Goal: Navigation & Orientation: Find specific page/section

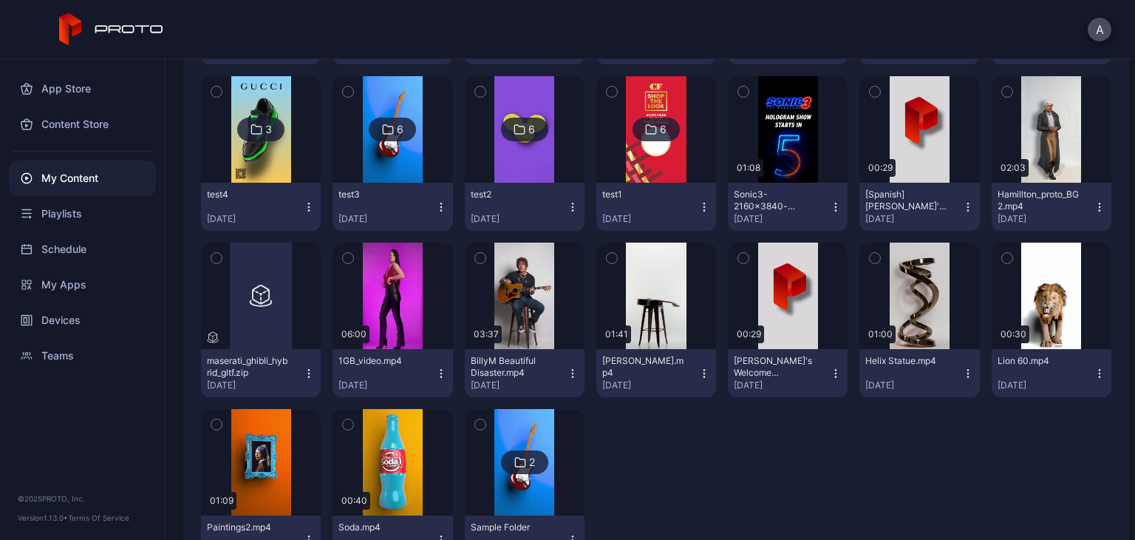
scroll to position [3582, 0]
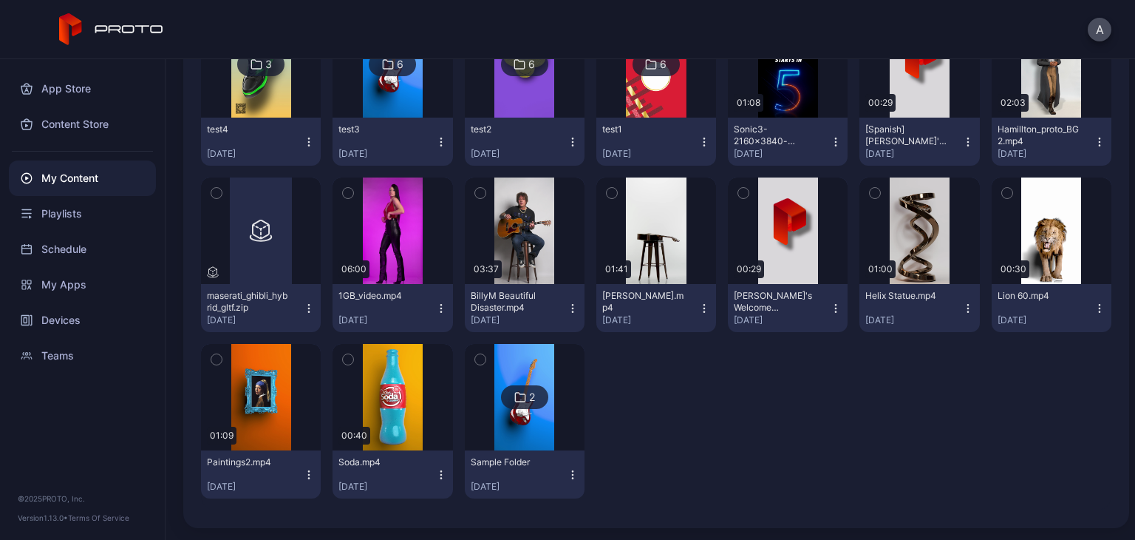
click at [522, 427] on img at bounding box center [525, 397] width 60 height 106
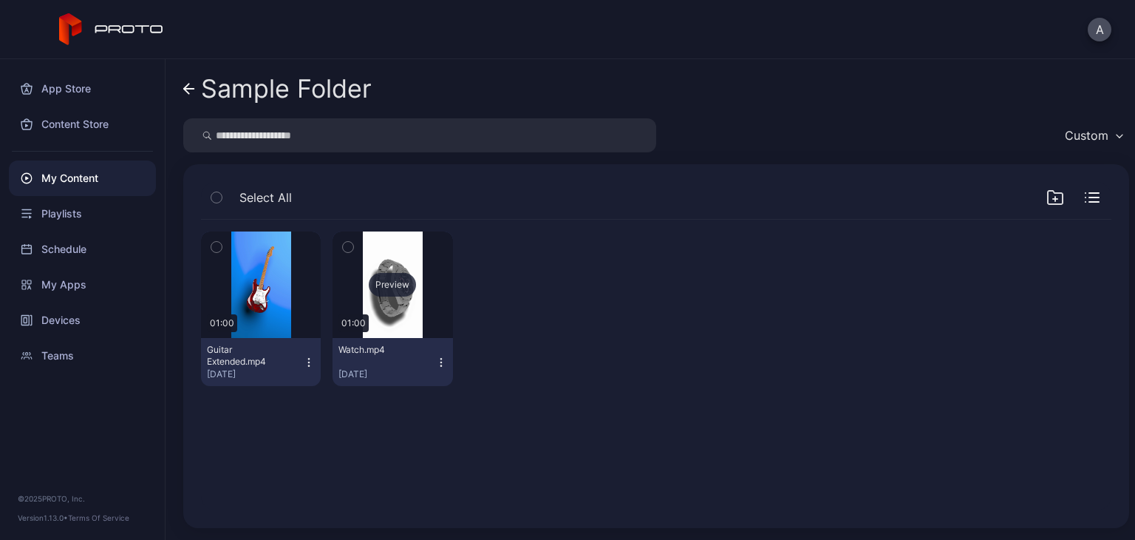
click at [387, 322] on div "Preview" at bounding box center [393, 284] width 120 height 106
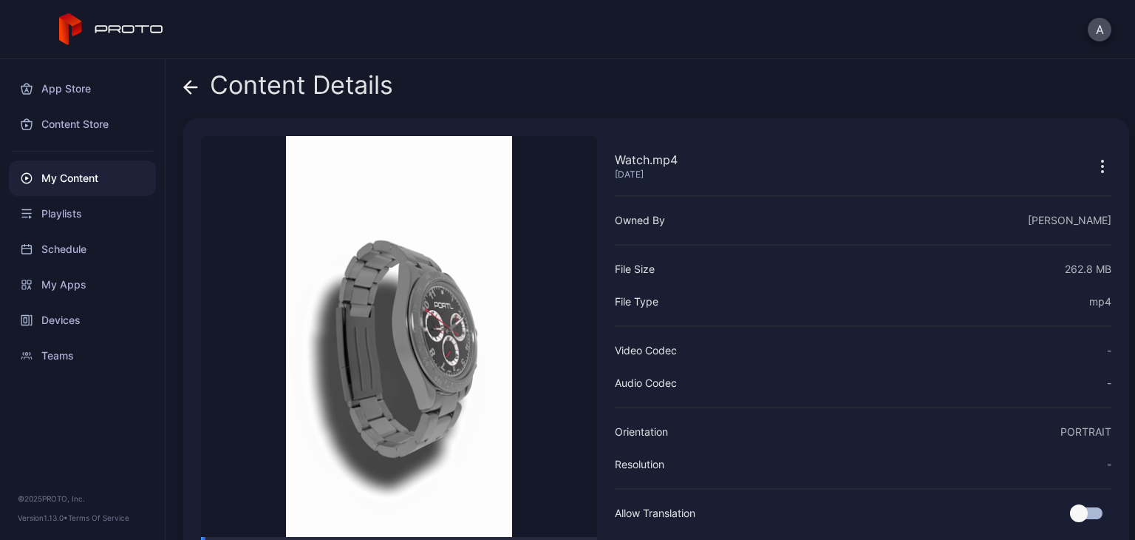
click at [188, 89] on icon at bounding box center [188, 87] width 6 height 13
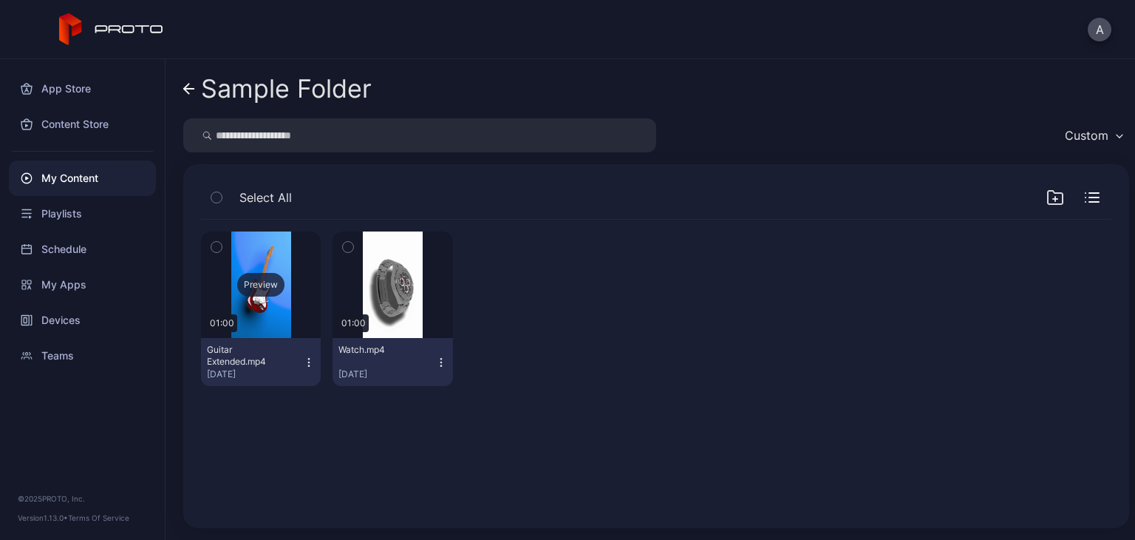
click at [287, 300] on div "Preview" at bounding box center [261, 284] width 120 height 106
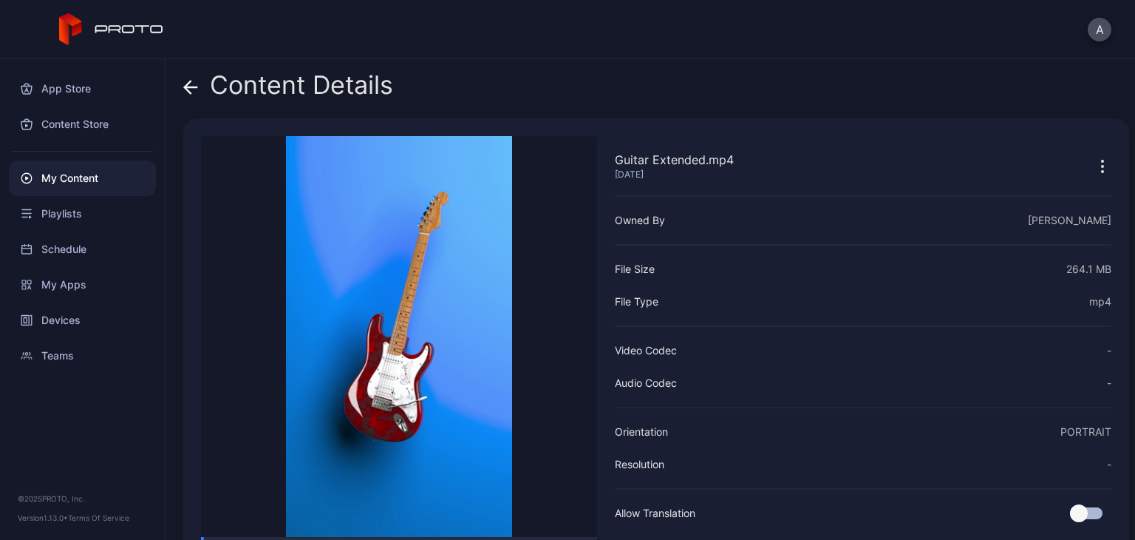
click at [197, 87] on icon at bounding box center [191, 87] width 13 height 0
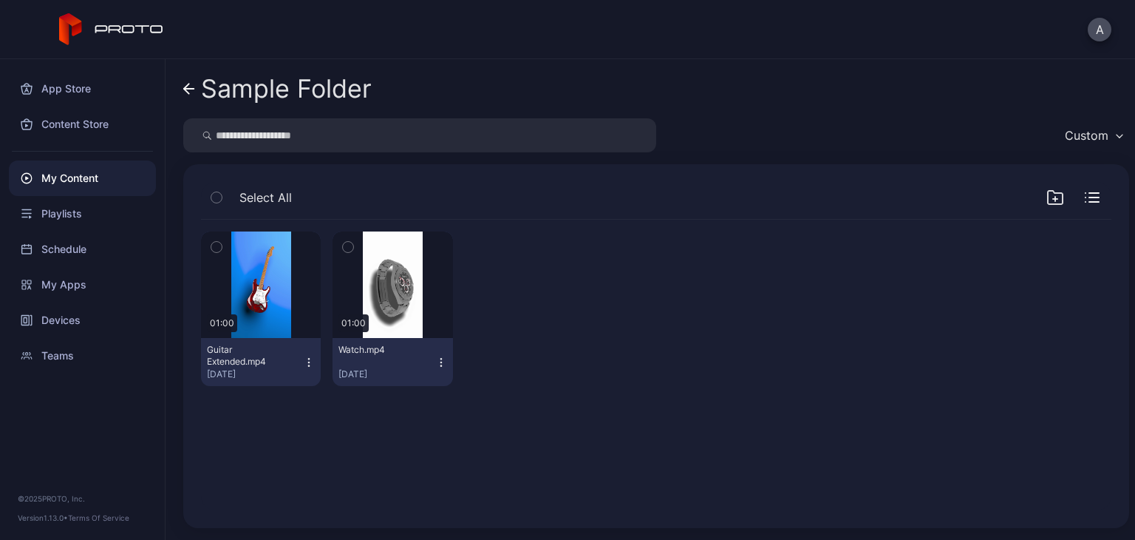
click at [214, 97] on div "Sample Folder" at bounding box center [286, 89] width 171 height 28
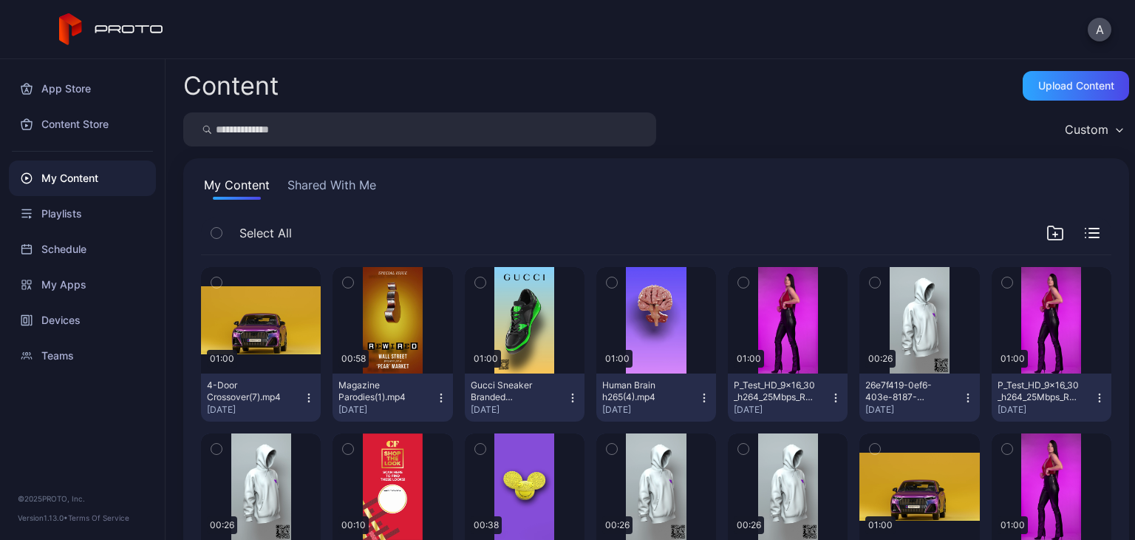
scroll to position [3582, 0]
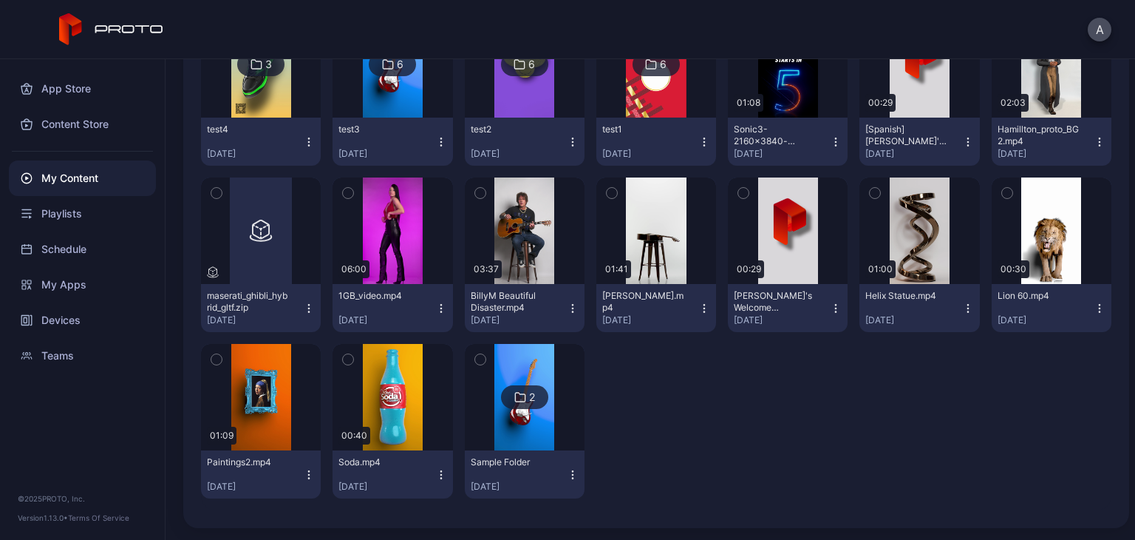
click at [268, 97] on img at bounding box center [261, 64] width 60 height 106
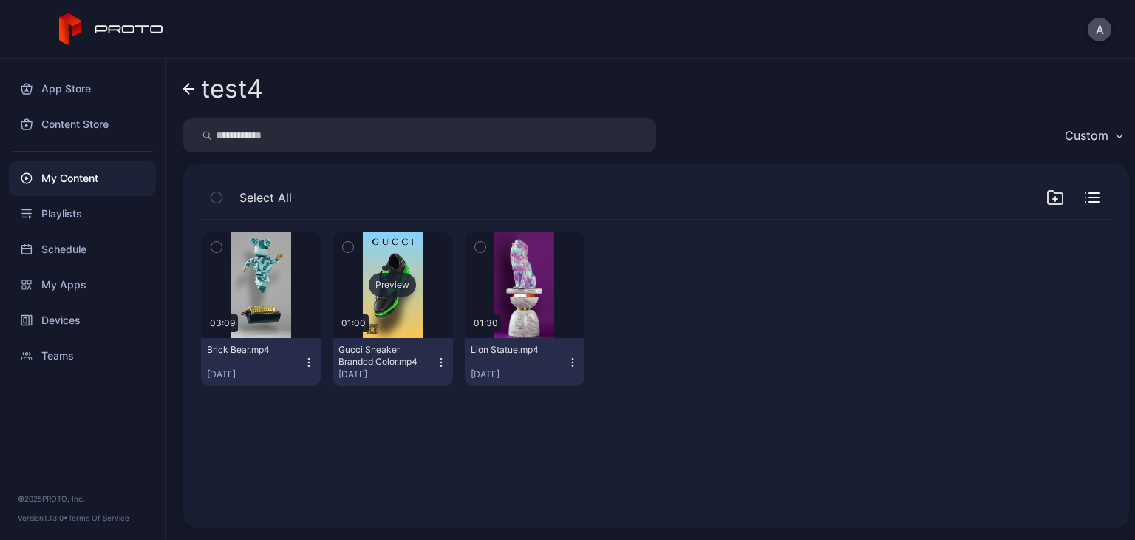
click at [376, 308] on div "Preview" at bounding box center [393, 284] width 120 height 106
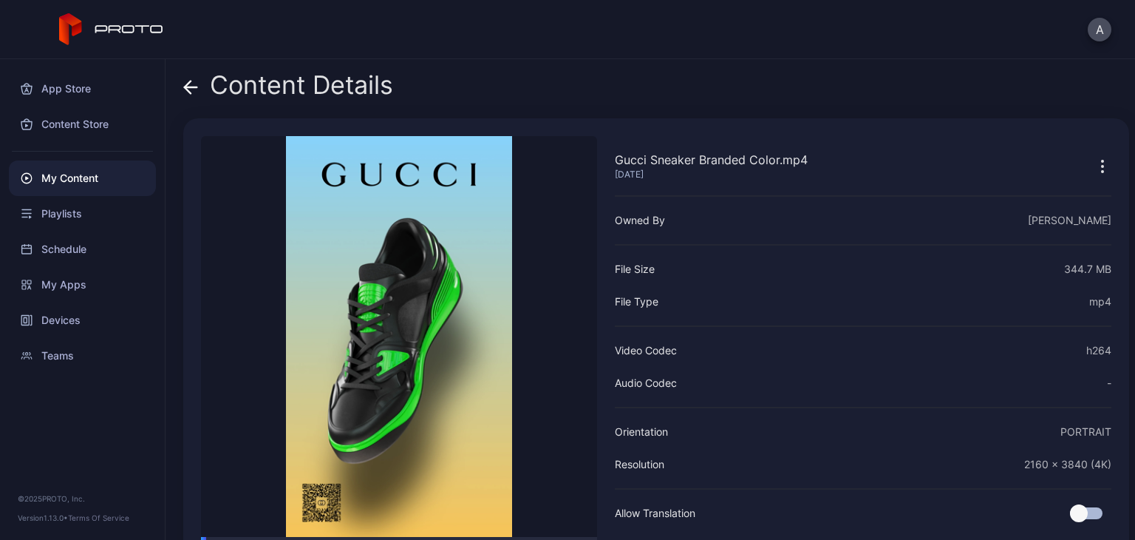
click at [198, 87] on div "Content Details" at bounding box center [288, 88] width 210 height 35
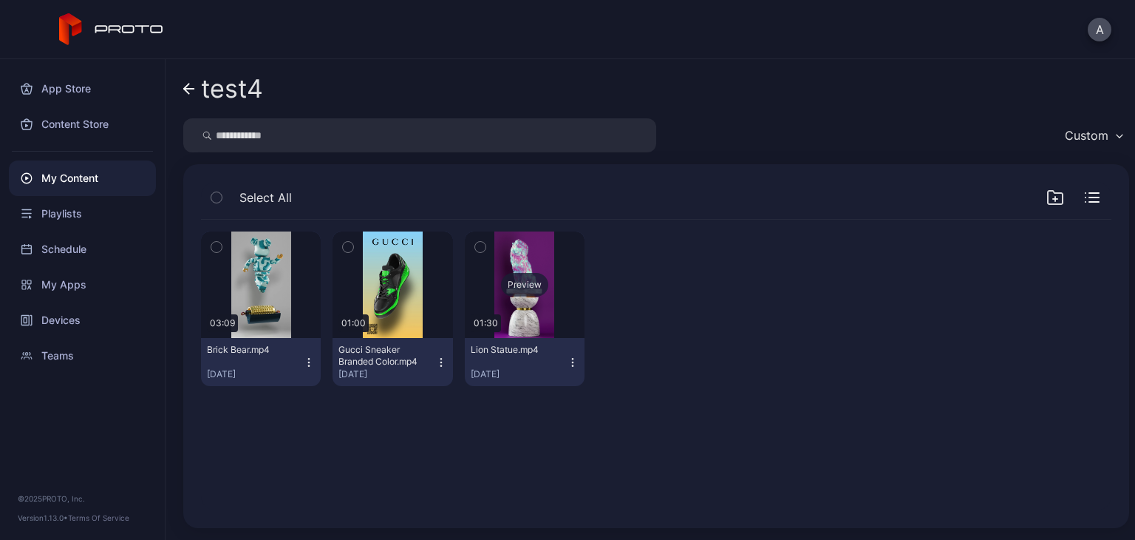
click at [508, 299] on div "Preview" at bounding box center [525, 284] width 120 height 106
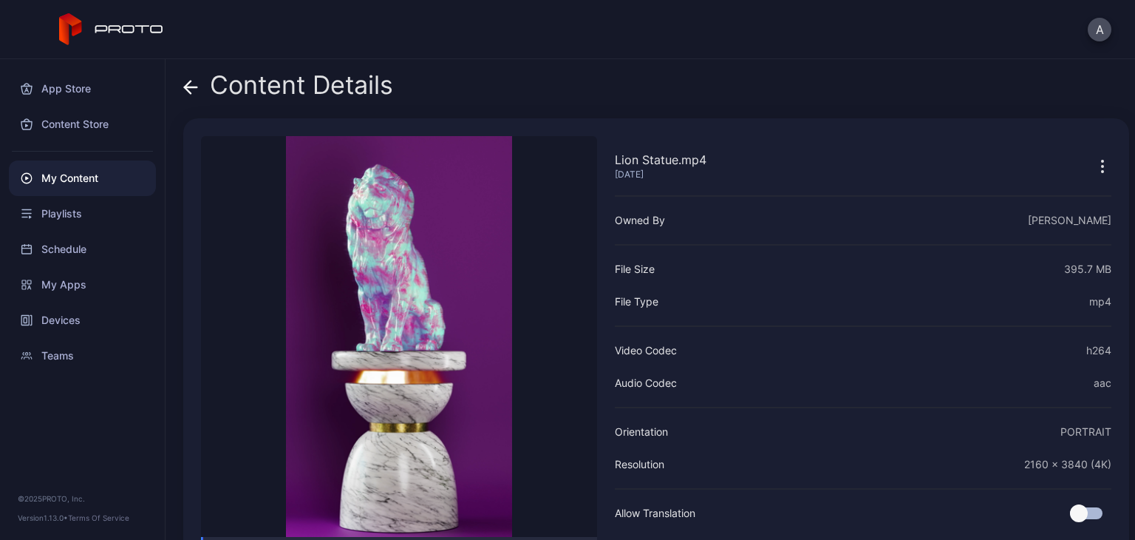
click at [184, 89] on icon at bounding box center [190, 87] width 15 height 15
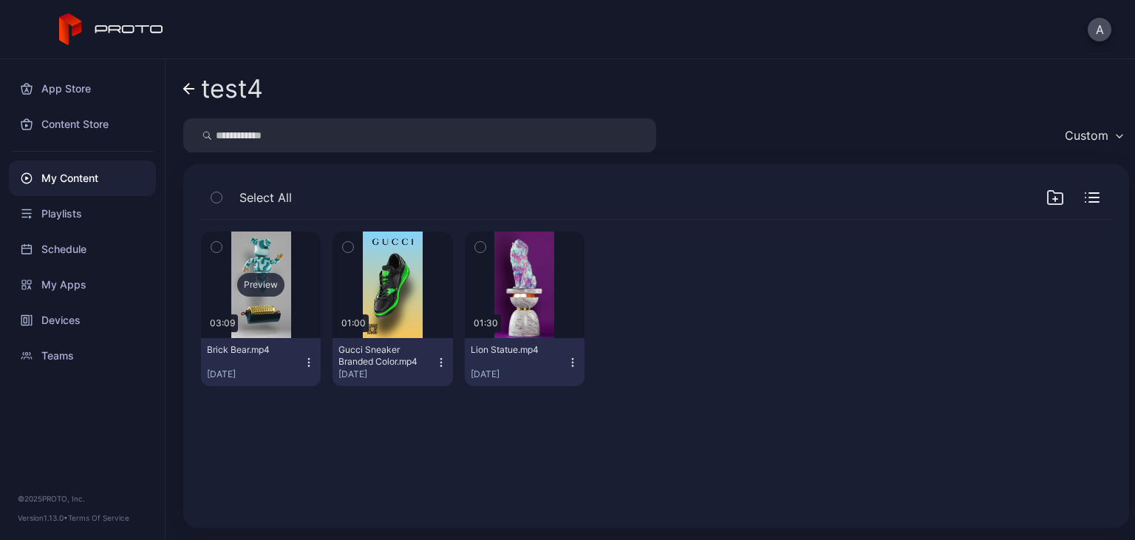
click at [258, 310] on div "Preview" at bounding box center [261, 284] width 120 height 106
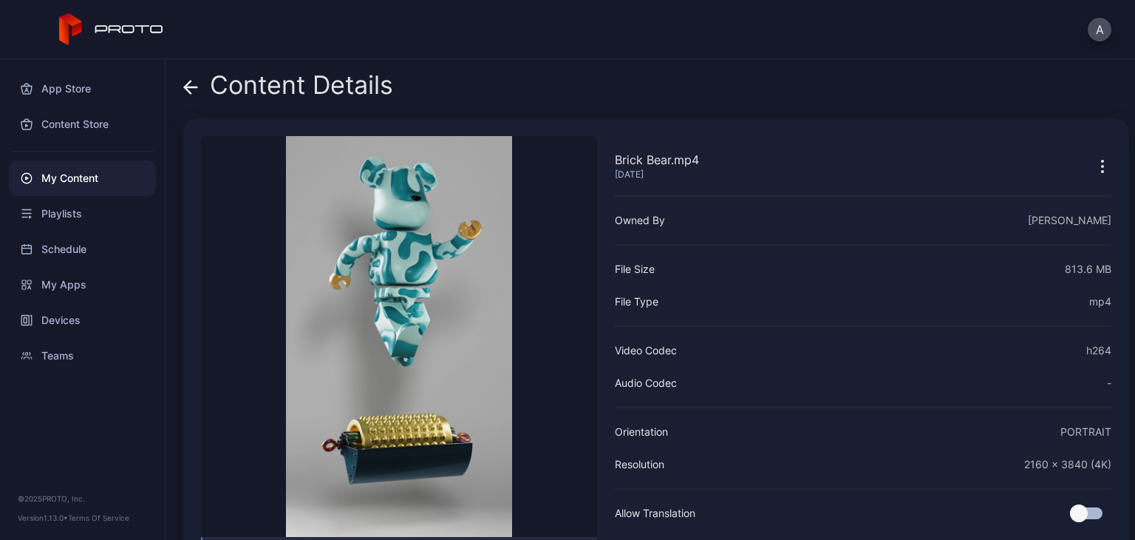
click at [198, 85] on div "Content Details" at bounding box center [288, 88] width 210 height 35
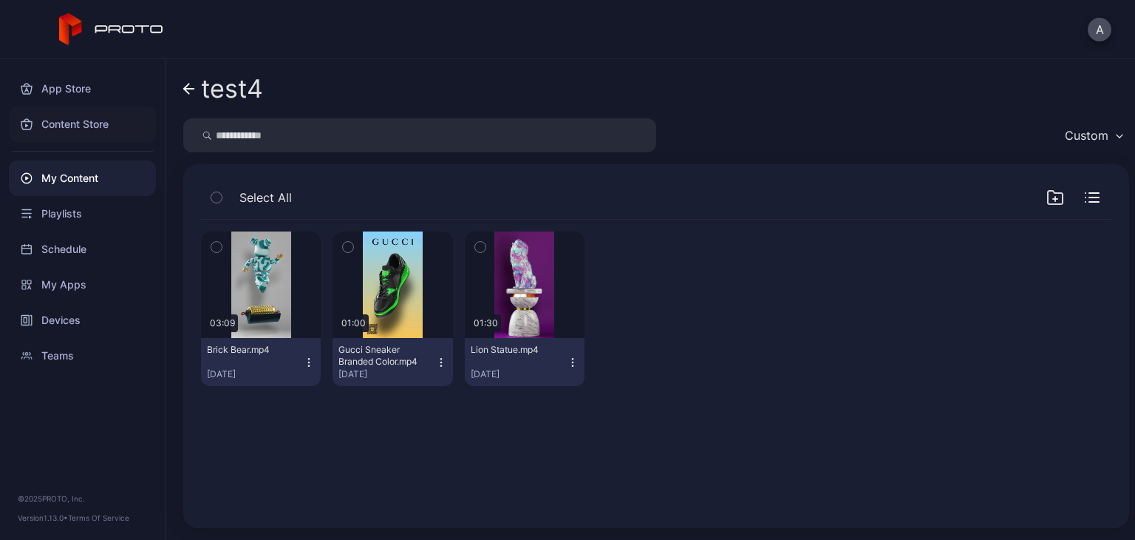
click at [124, 119] on div "Content Store" at bounding box center [82, 123] width 147 height 35
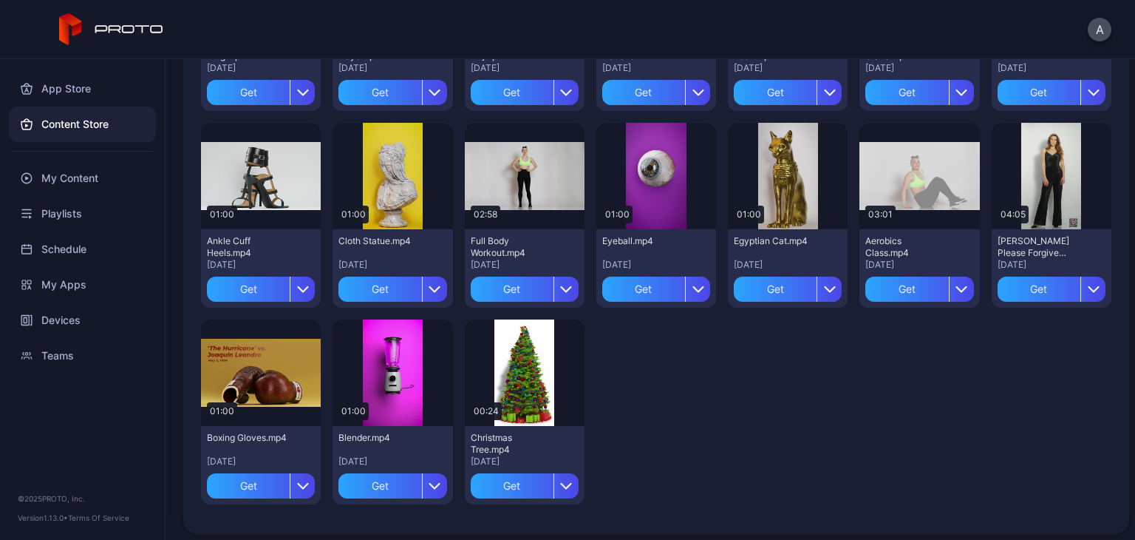
scroll to position [2246, 0]
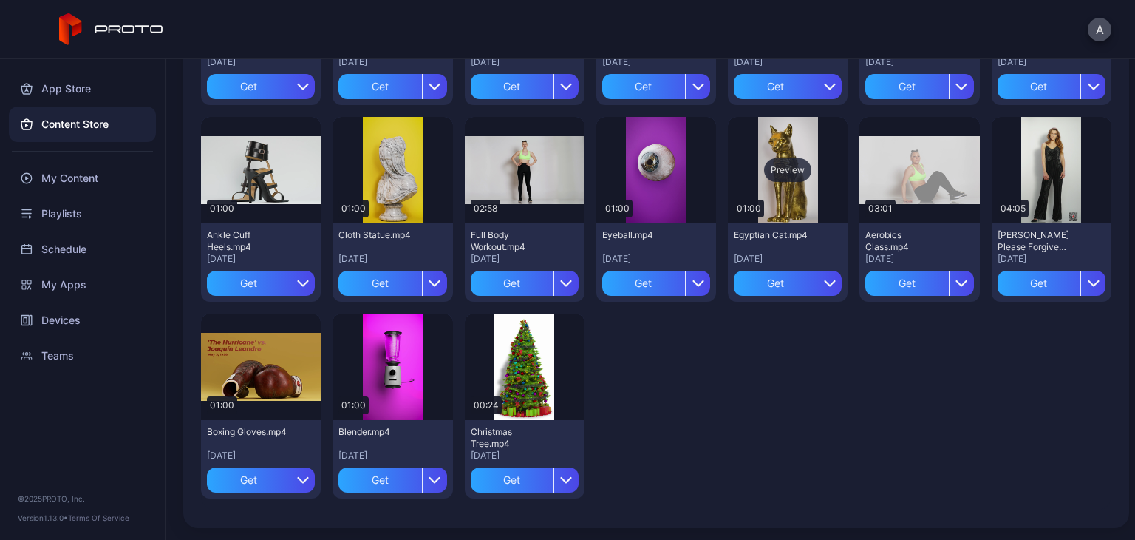
click at [758, 197] on div "Preview" at bounding box center [788, 170] width 120 height 106
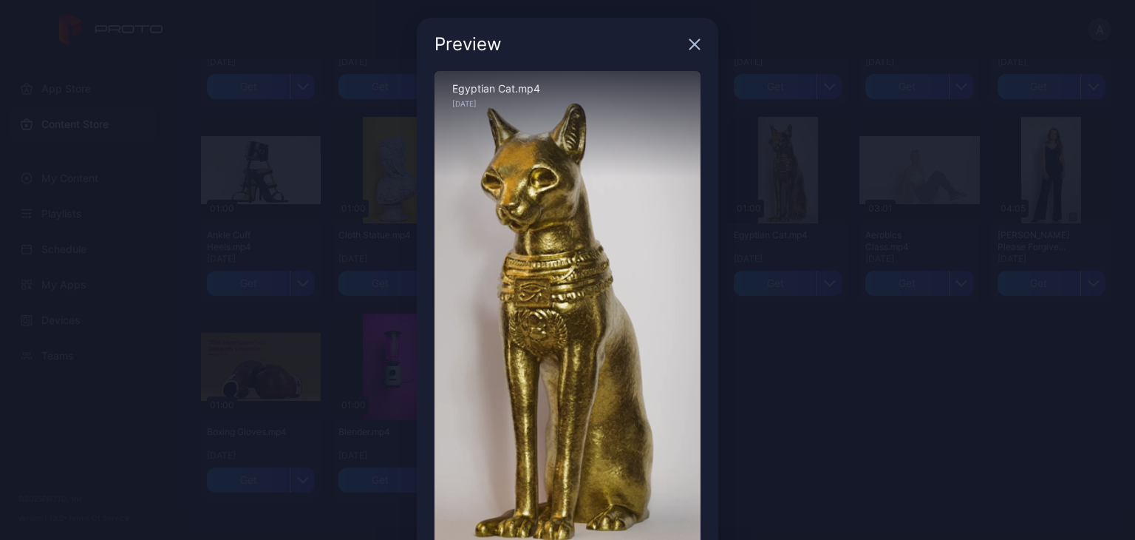
click at [690, 45] on icon "button" at bounding box center [695, 45] width 10 height 10
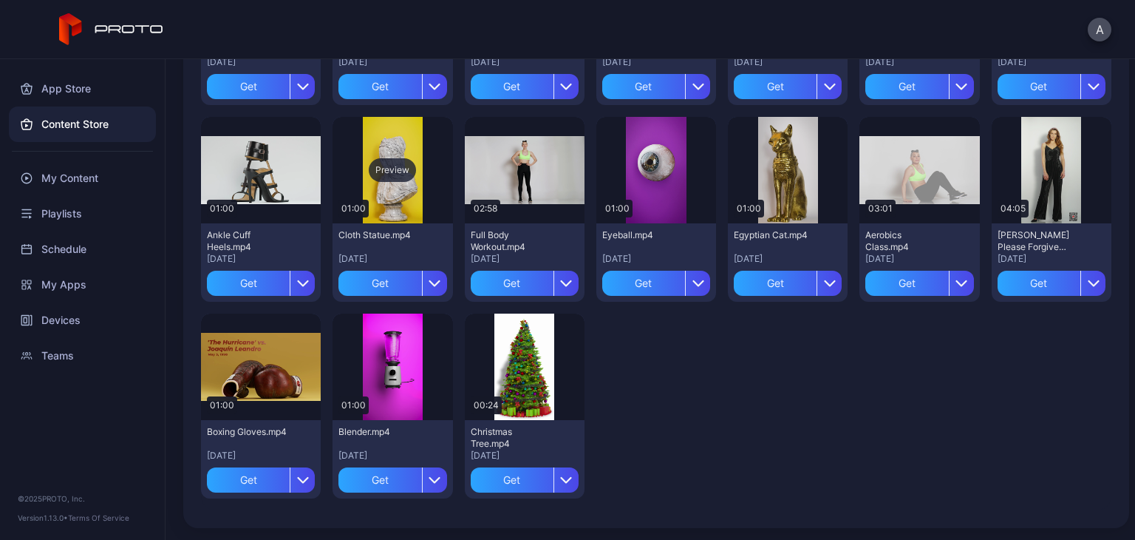
click at [418, 203] on div "Preview" at bounding box center [393, 170] width 120 height 106
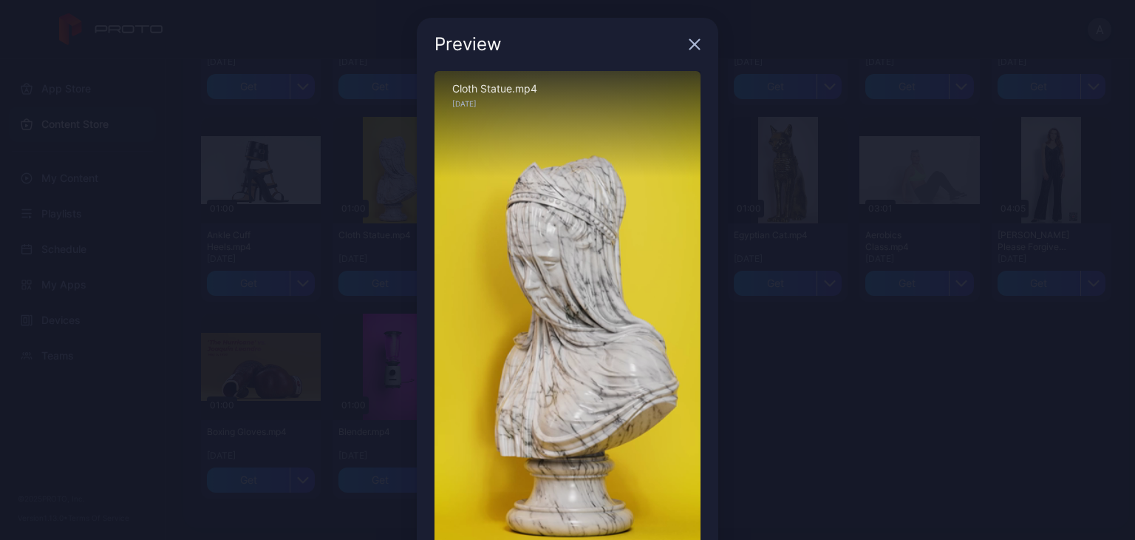
click at [692, 42] on div "Preview" at bounding box center [568, 44] width 302 height 53
click at [684, 53] on div "Preview" at bounding box center [568, 44] width 302 height 53
click at [689, 45] on icon "button" at bounding box center [695, 44] width 12 height 12
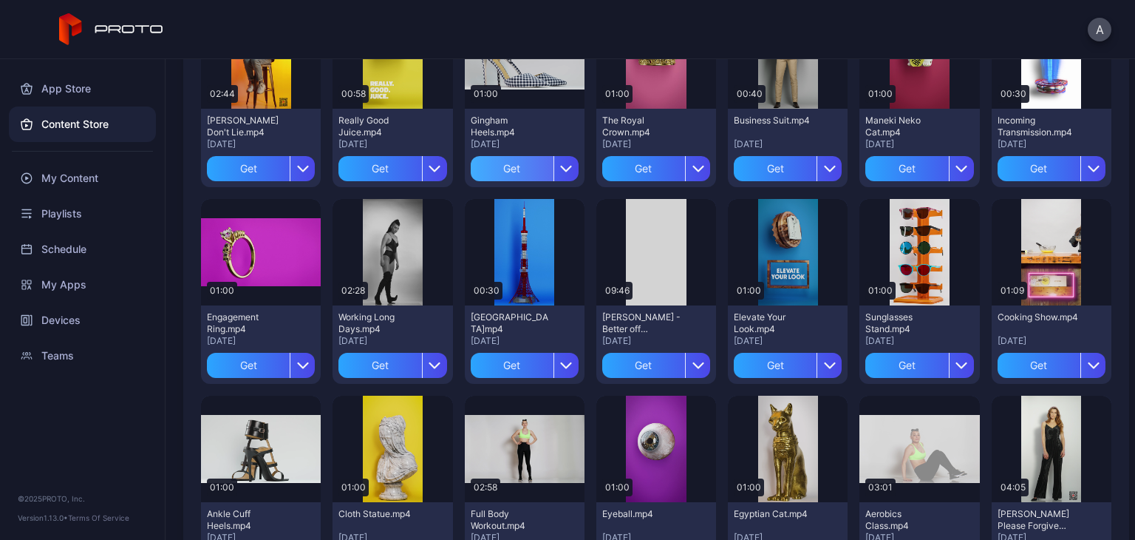
scroll to position [1951, 0]
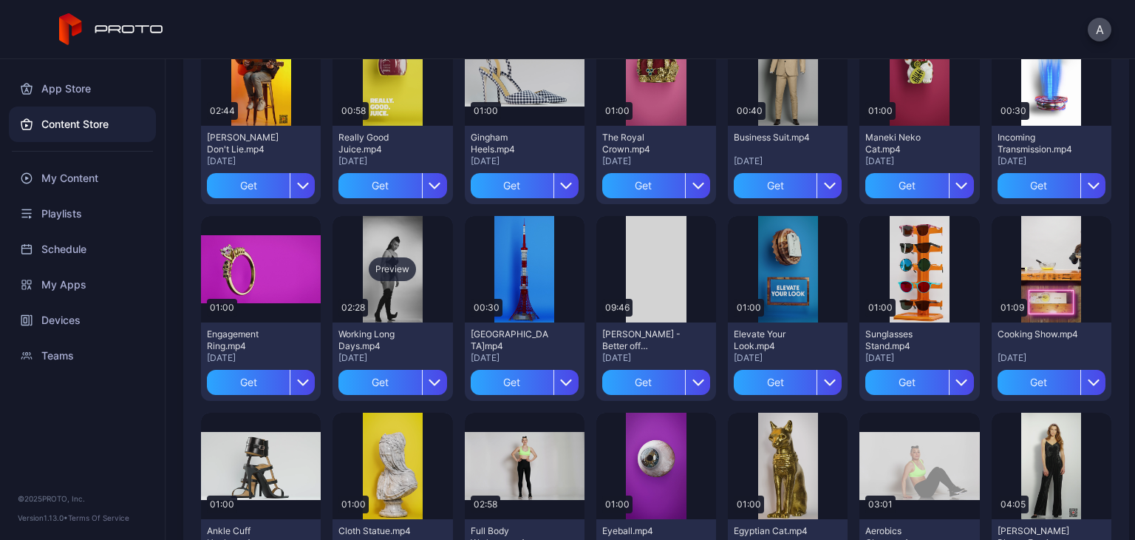
click at [390, 291] on div "Preview" at bounding box center [393, 269] width 120 height 106
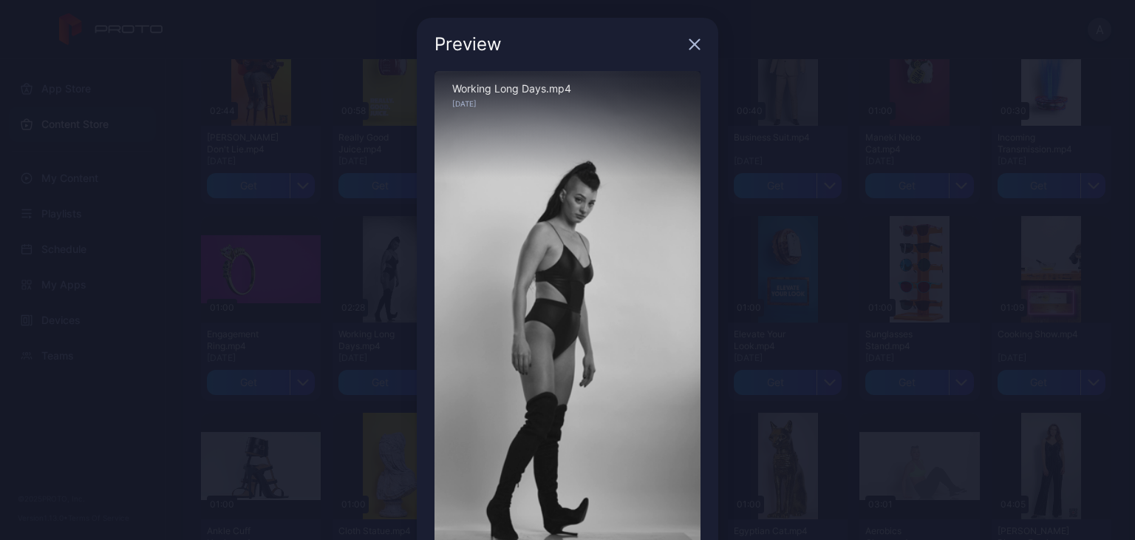
click at [677, 36] on div "Preview" at bounding box center [568, 44] width 302 height 53
click at [828, 132] on div "Preview Sorry, your browser doesn‘t support embedded videos 00:06 / 02:28 Worki…" at bounding box center [567, 312] width 1135 height 624
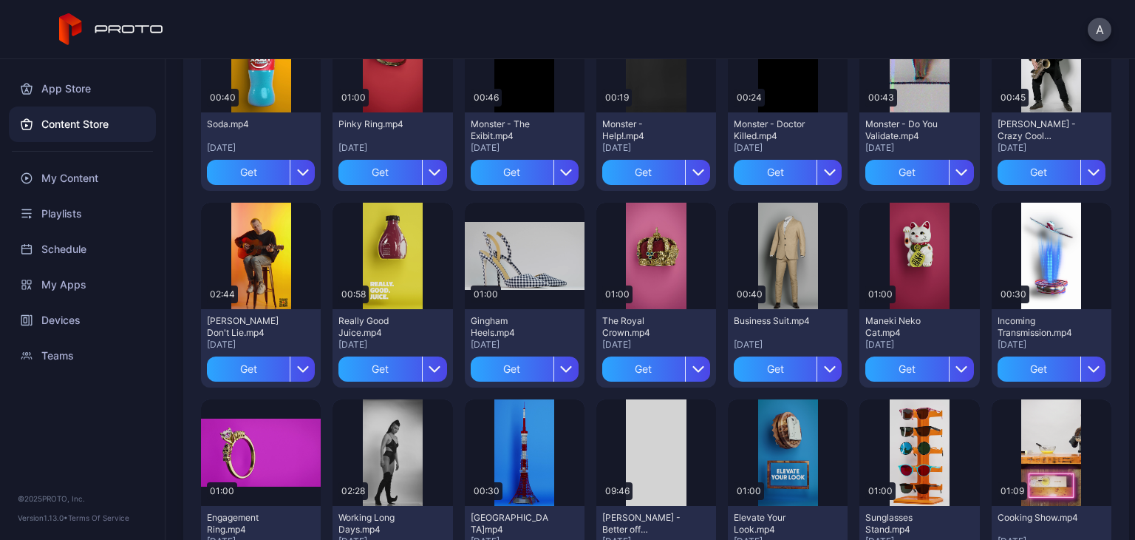
scroll to position [1729, 0]
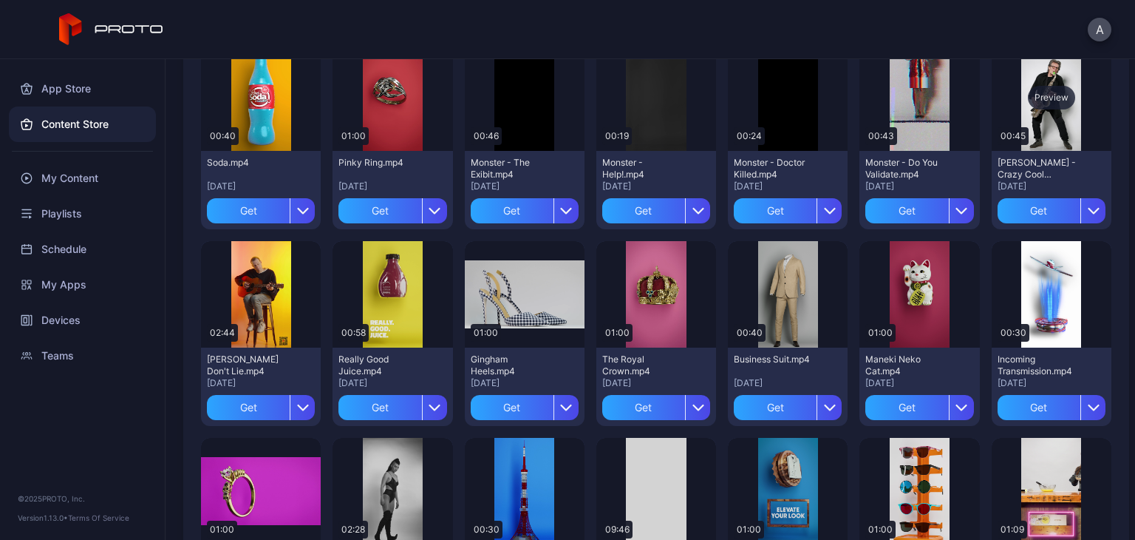
click at [1029, 132] on div "Preview" at bounding box center [1052, 97] width 120 height 106
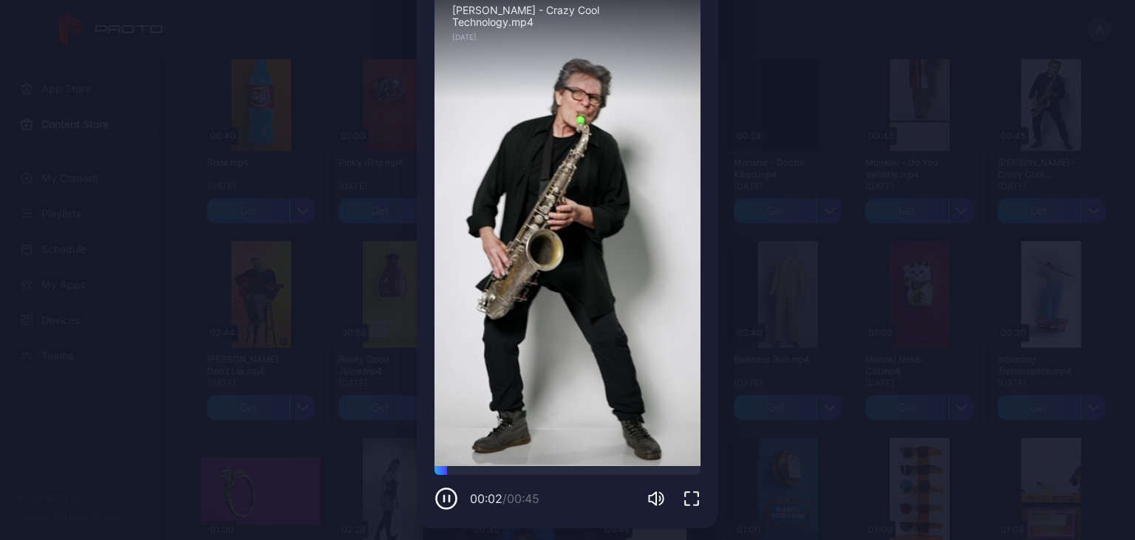
scroll to position [84, 0]
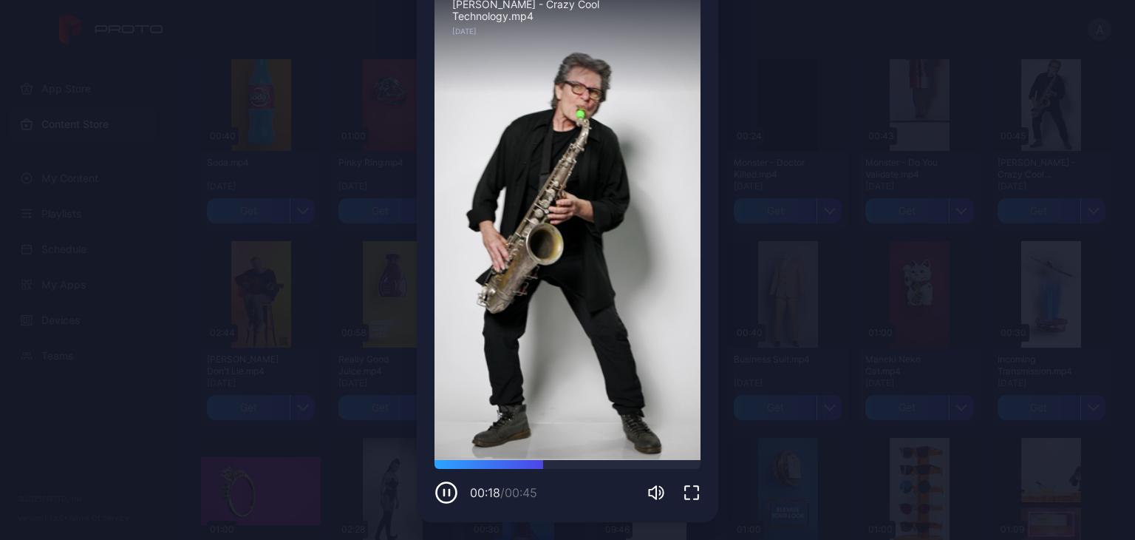
click at [813, 88] on div "Preview Sorry, your browser doesn‘t support embedded videos 00:18 / 00:45 [PERS…" at bounding box center [567, 228] width 1135 height 624
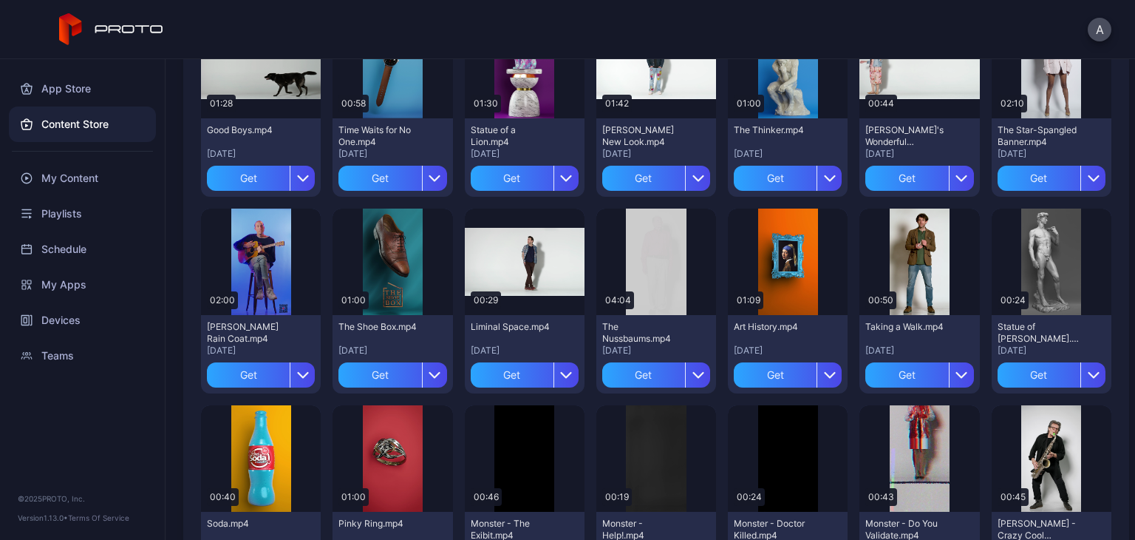
scroll to position [1212, 0]
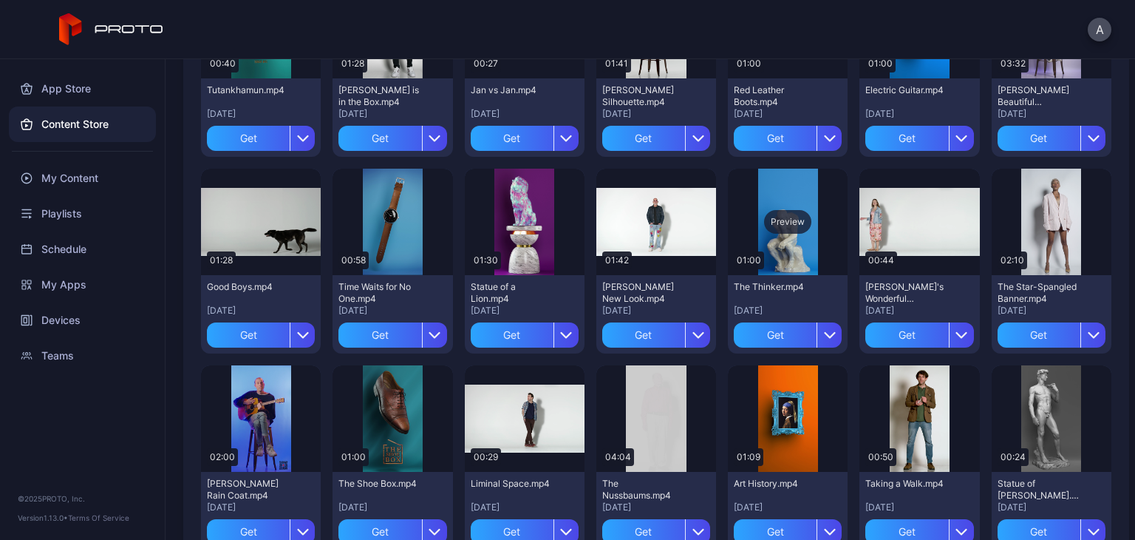
click at [761, 262] on div "Preview" at bounding box center [788, 222] width 120 height 106
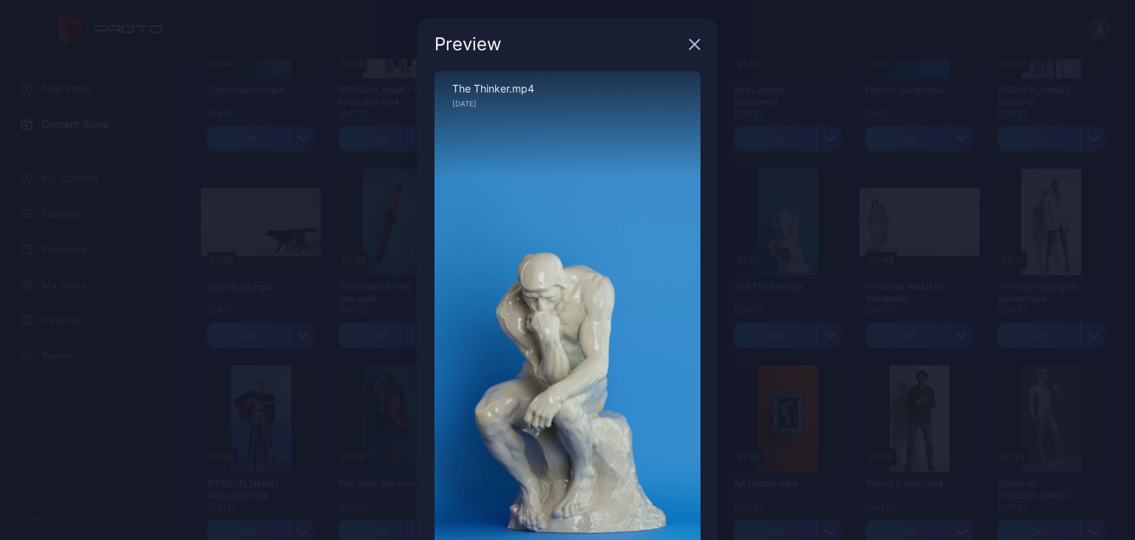
click at [884, 197] on div "Preview Sorry, your browser doesn‘t support embedded videos 00:01 / 01:00 The T…" at bounding box center [567, 312] width 1135 height 624
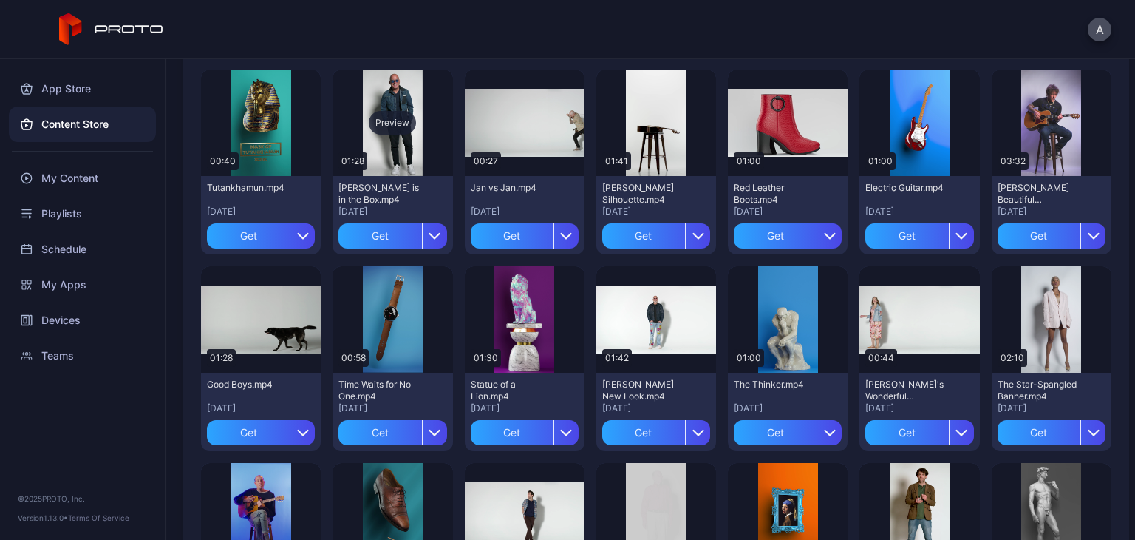
scroll to position [694, 0]
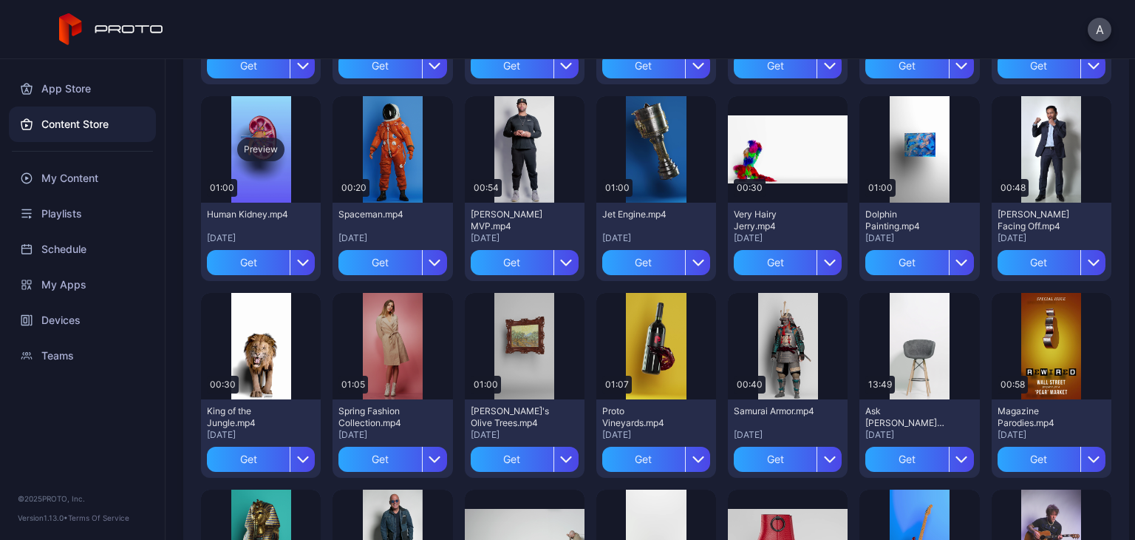
click at [254, 178] on div "Preview" at bounding box center [261, 149] width 120 height 106
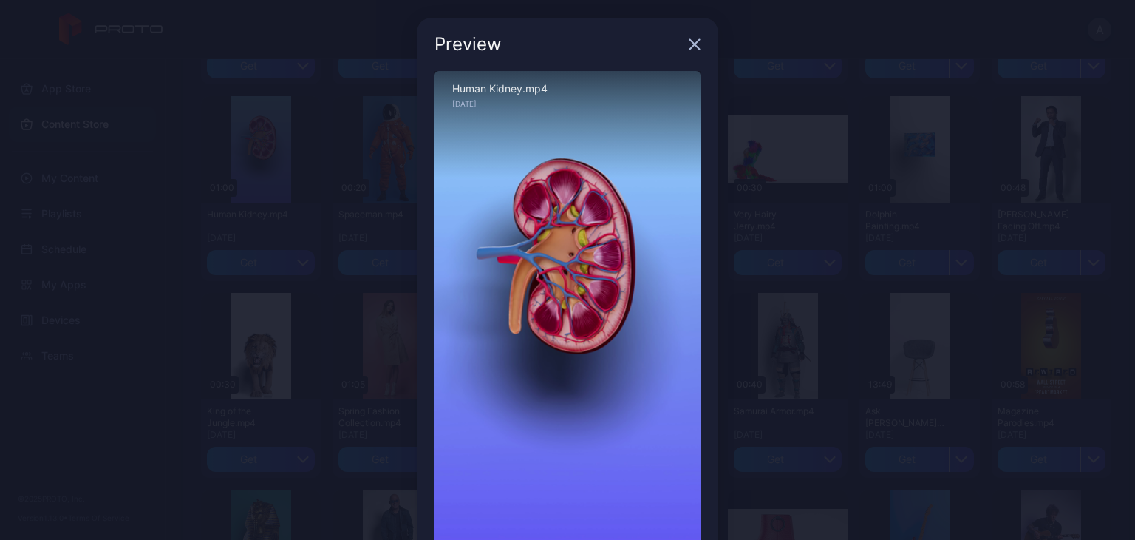
click at [877, 237] on div "Preview Sorry, your browser doesn‘t support embedded videos 00:00 / 01:00 Human…" at bounding box center [567, 312] width 1135 height 624
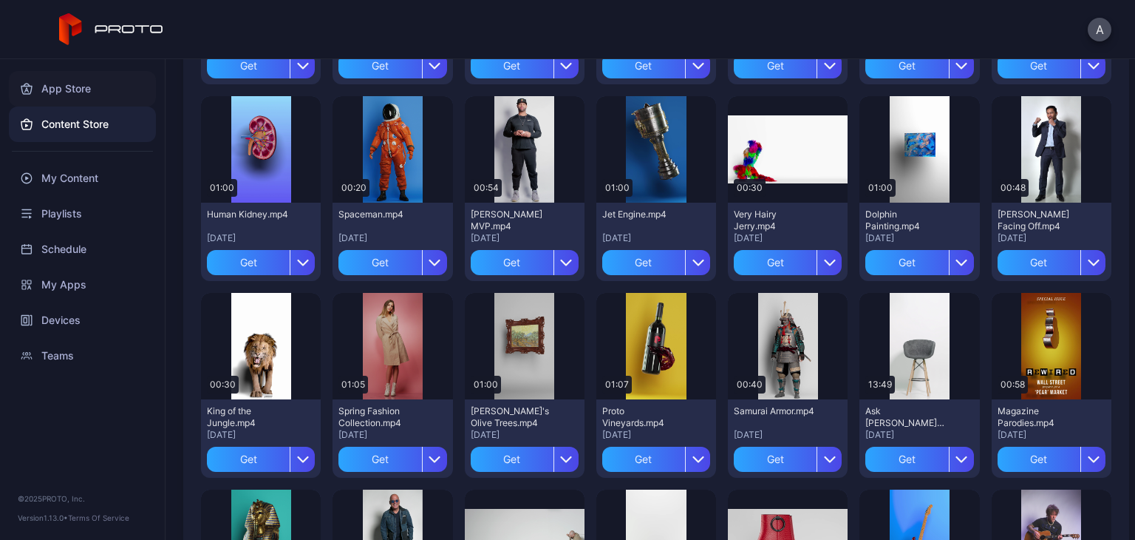
click at [70, 92] on div "App Store" at bounding box center [82, 88] width 147 height 35
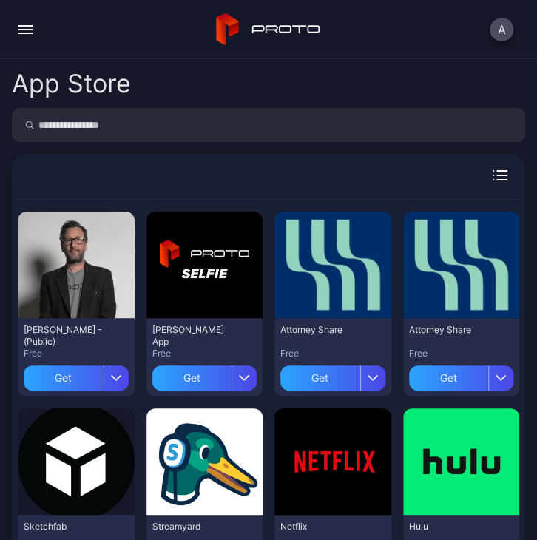
click at [14, 27] on button "button" at bounding box center [25, 30] width 30 height 30
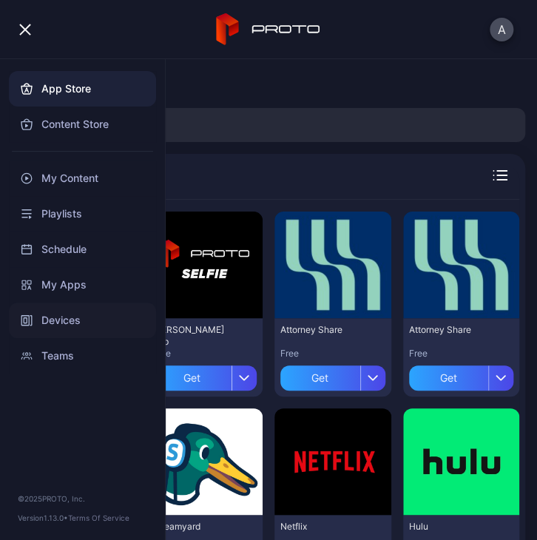
click at [64, 318] on div "Devices" at bounding box center [82, 319] width 147 height 35
